Goal: Task Accomplishment & Management: Manage account settings

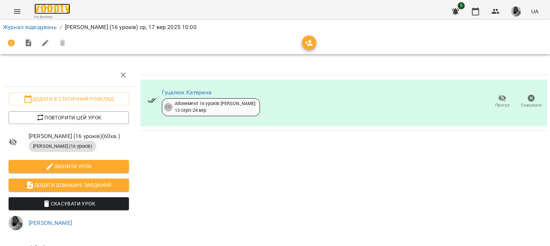
click at [43, 9] on img at bounding box center [52, 9] width 36 height 10
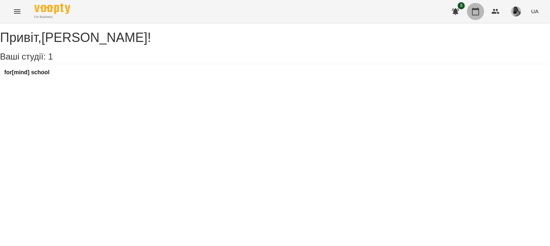
click at [477, 19] on button "button" at bounding box center [475, 11] width 17 height 17
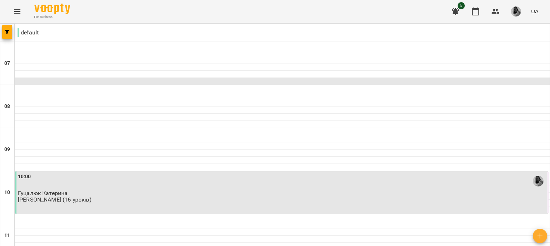
scroll to position [115, 0]
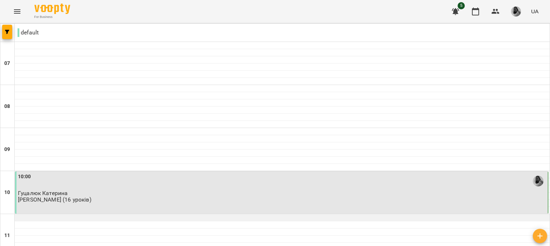
click at [201, 214] on div at bounding box center [282, 217] width 535 height 7
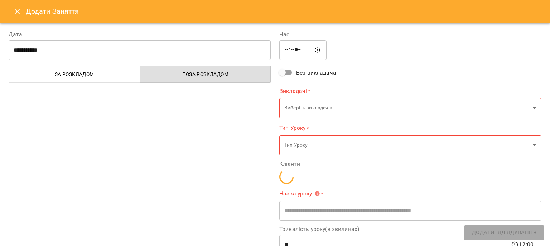
type input "**********"
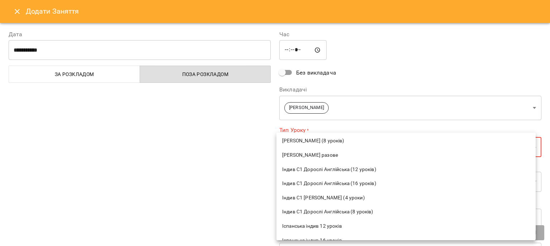
scroll to position [218, 0]
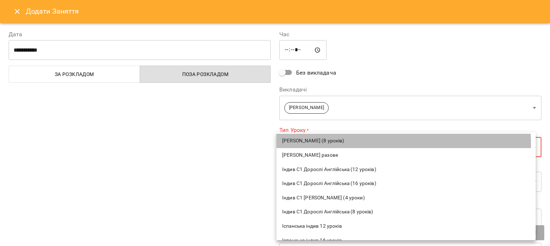
click at [305, 145] on li "[PERSON_NAME] (8 уроків)" at bounding box center [406, 141] width 259 height 14
type input "**********"
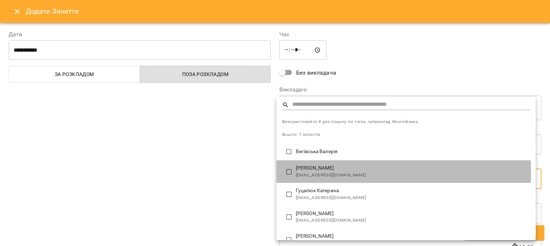
click at [303, 174] on span "[EMAIL_ADDRESS][DOMAIN_NAME]" at bounding box center [413, 175] width 234 height 7
type input "**********"
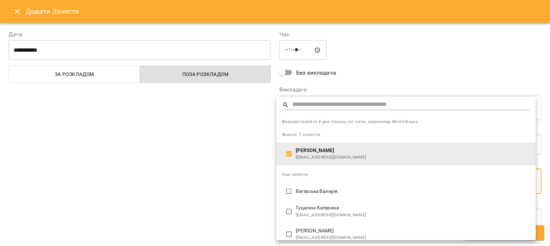
scroll to position [76, 0]
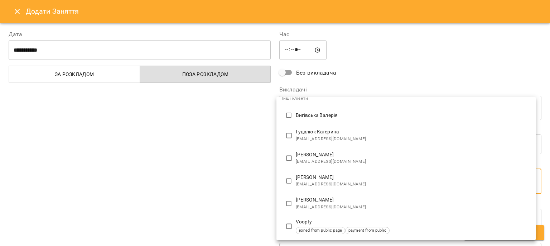
click at [257, 175] on div at bounding box center [275, 123] width 550 height 246
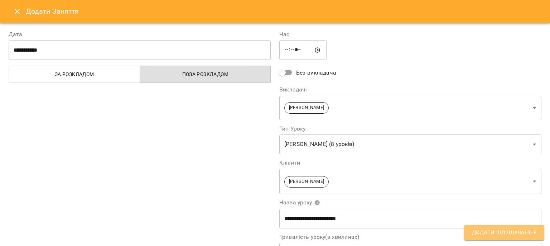
click at [494, 237] on button "Додати Відвідування" at bounding box center [504, 232] width 80 height 15
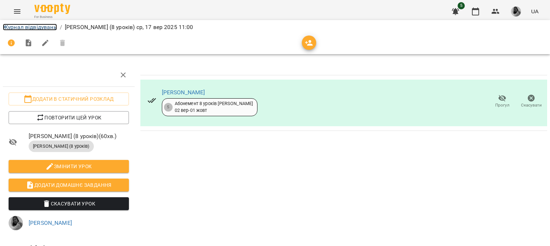
click at [30, 26] on link "Журнал відвідувань" at bounding box center [30, 27] width 54 height 7
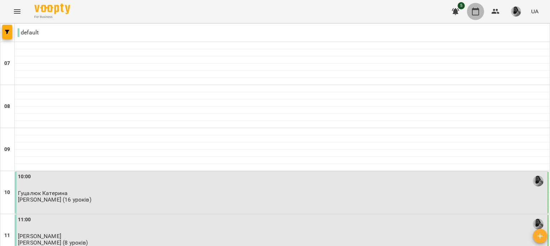
click at [478, 9] on icon "button" at bounding box center [475, 12] width 7 height 8
click at [496, 7] on button "button" at bounding box center [495, 11] width 17 height 17
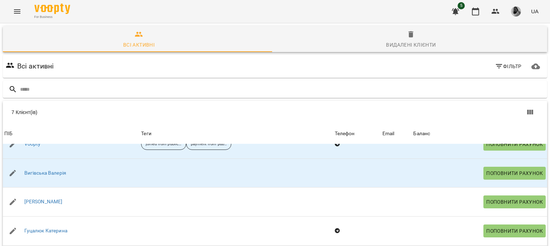
scroll to position [72, 0]
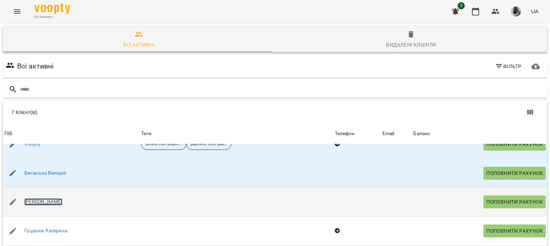
click at [51, 198] on link "[PERSON_NAME]" at bounding box center [43, 201] width 38 height 7
